Goal: Transaction & Acquisition: Download file/media

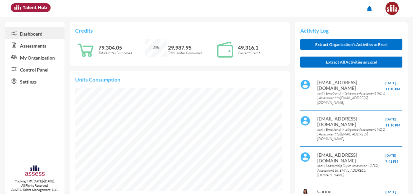
click at [24, 46] on link "Assessments" at bounding box center [34, 45] width 59 height 12
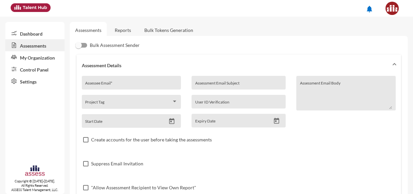
click at [124, 30] on link "Reports" at bounding box center [122, 30] width 27 height 16
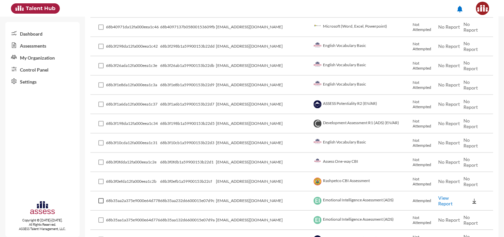
scroll to position [401, 0]
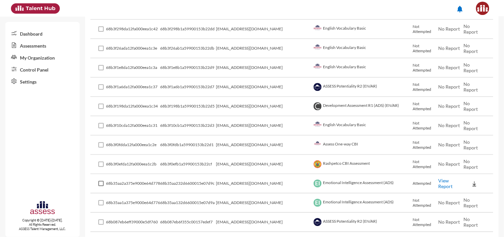
click at [412, 180] on img at bounding box center [474, 183] width 7 height 7
click at [412, 186] on button "EN" at bounding box center [477, 187] width 37 height 13
